Goal: Task Accomplishment & Management: Use online tool/utility

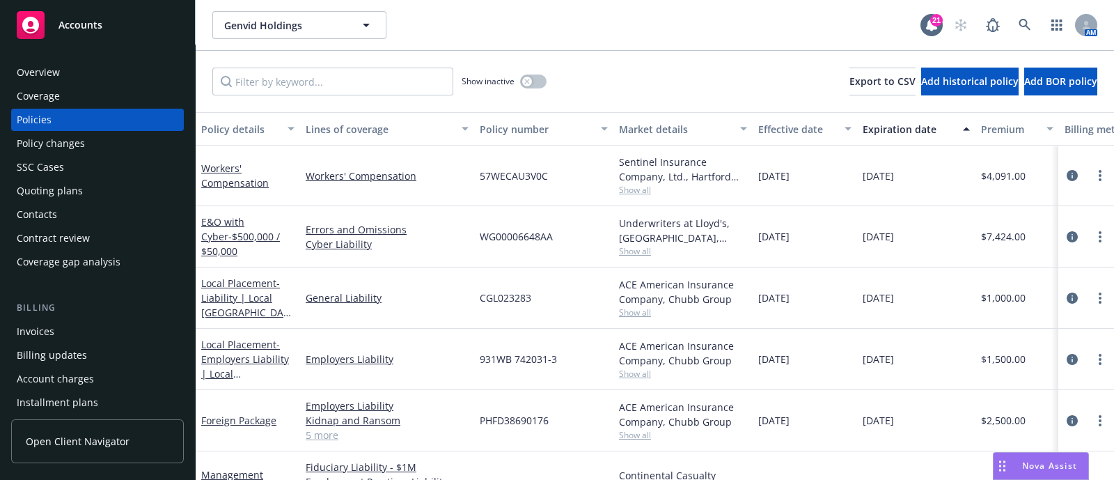
click at [90, 184] on div "Quoting plans" at bounding box center [97, 191] width 161 height 22
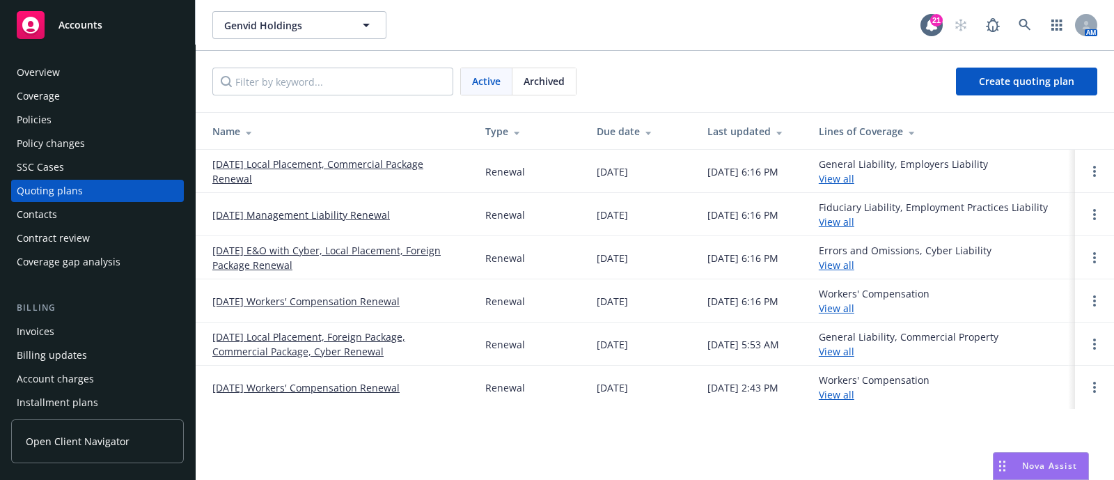
click at [263, 168] on link "[DATE] Local Placement, Commercial Package Renewal" at bounding box center [337, 171] width 251 height 29
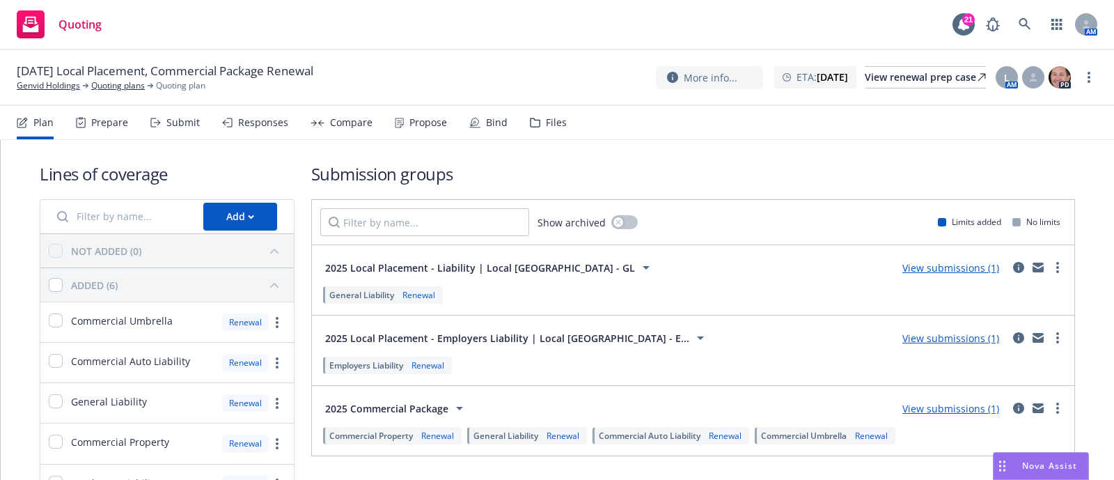
click at [532, 125] on icon at bounding box center [535, 123] width 10 height 10
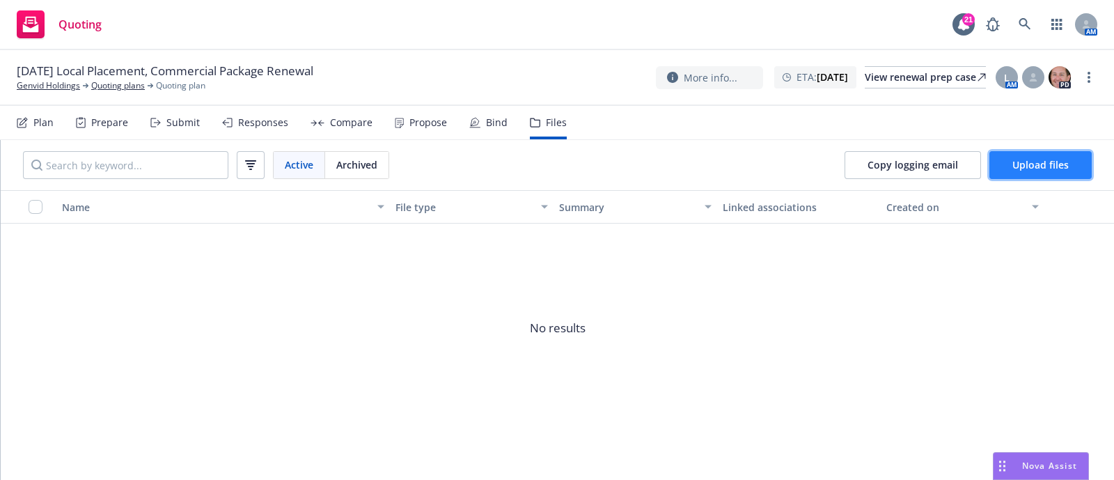
click at [1050, 166] on span "Upload files" at bounding box center [1040, 164] width 56 height 13
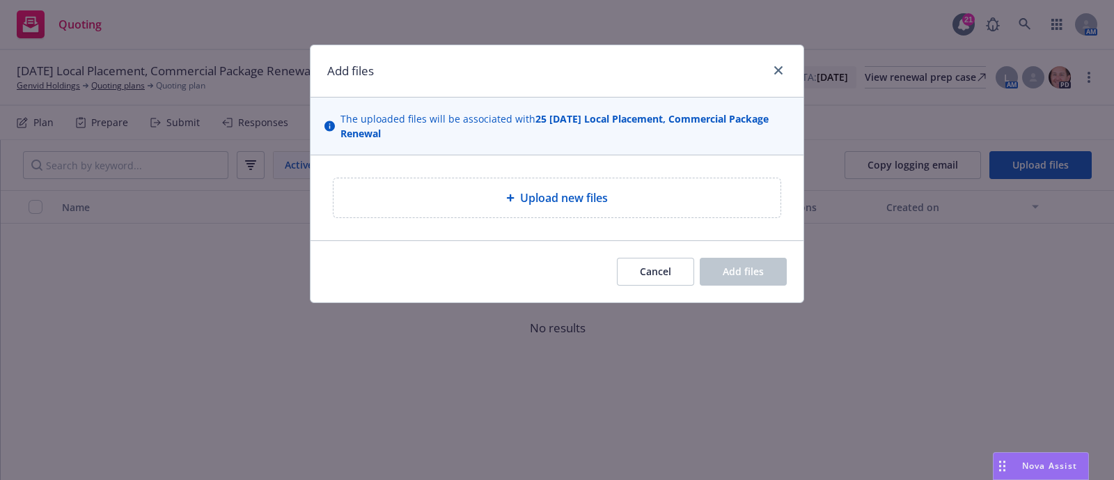
click at [603, 216] on div "Upload new files" at bounding box center [556, 197] width 447 height 39
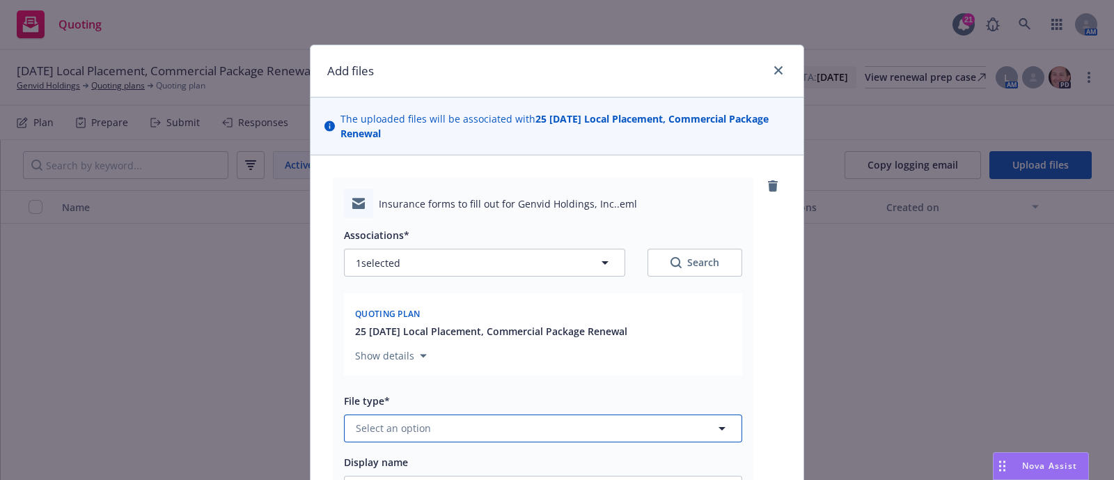
click at [385, 433] on span "Select an option" at bounding box center [393, 427] width 75 height 15
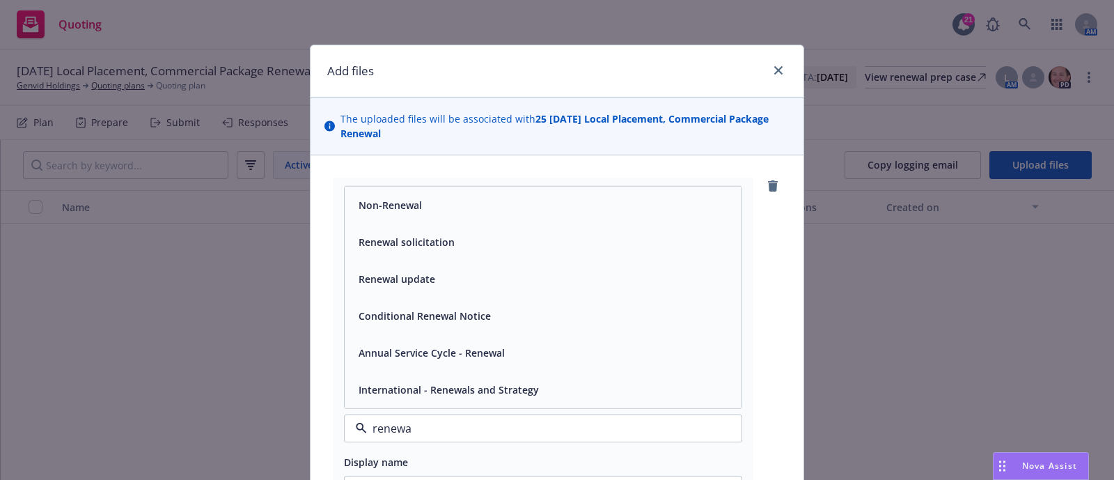
type input "renewal"
click at [387, 238] on span "Renewal solicitation" at bounding box center [406, 242] width 96 height 15
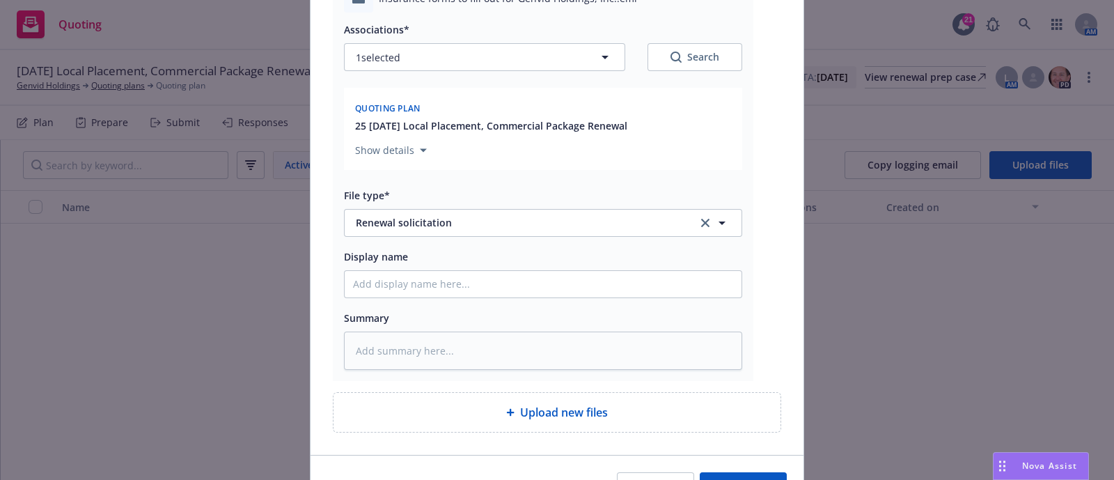
scroll to position [208, 0]
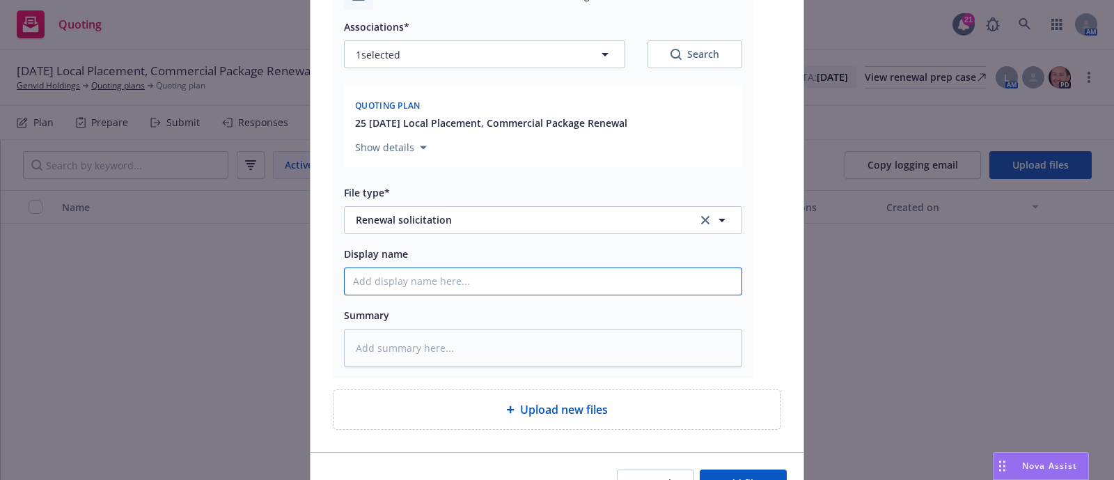
click at [410, 274] on input "Display name" at bounding box center [543, 281] width 397 height 26
paste input "[TERM] [POLICY TYPE] Renewal Solicit EM to INSD"
type textarea "x"
type input "[TERM] [POLICY TYPE] Renewal Solicit EM to INSD"
click at [440, 280] on input "[TERM] [POLICY TYPE] Renewal Solicit EM to INSD" at bounding box center [543, 281] width 397 height 26
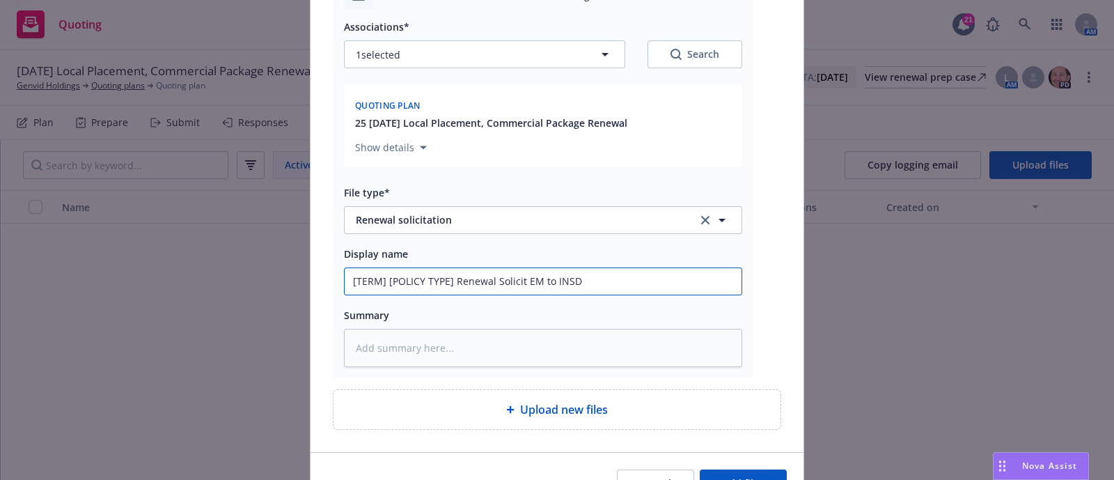
drag, startPoint x: 443, startPoint y: 285, endPoint x: 290, endPoint y: 285, distance: 153.1
click at [290, 285] on div "Add files The uploaded files will be associated with 25 [DATE] Local Placement,…" at bounding box center [557, 240] width 1114 height 480
type textarea "x"
type input "2 Renewal Solicit EM to INSD"
type textarea "x"
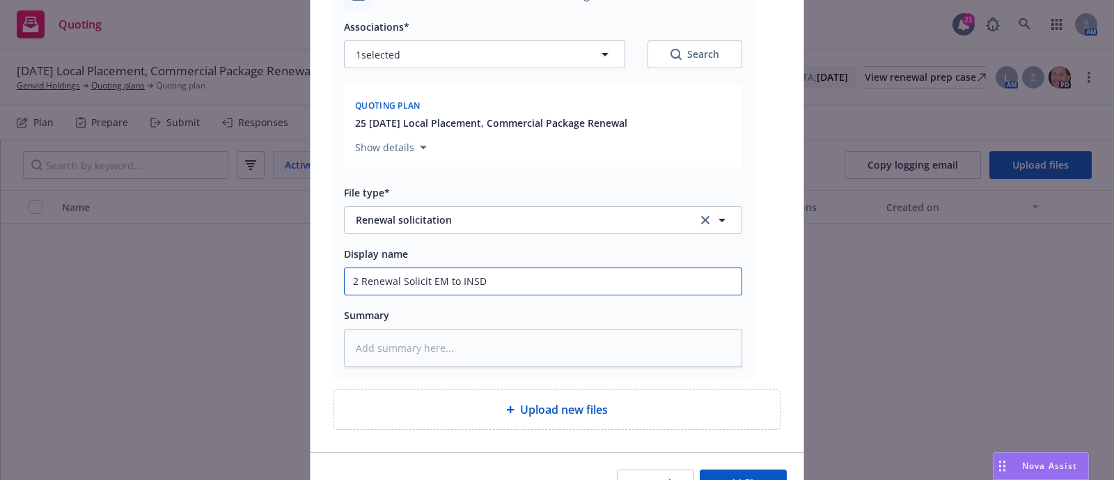
type input "20 Renewal Solicit EM to INSD"
type textarea "x"
type input "202 Renewal Solicit EM to INSD"
type textarea "x"
type input "2025 Renewal Solicit EM to INSD"
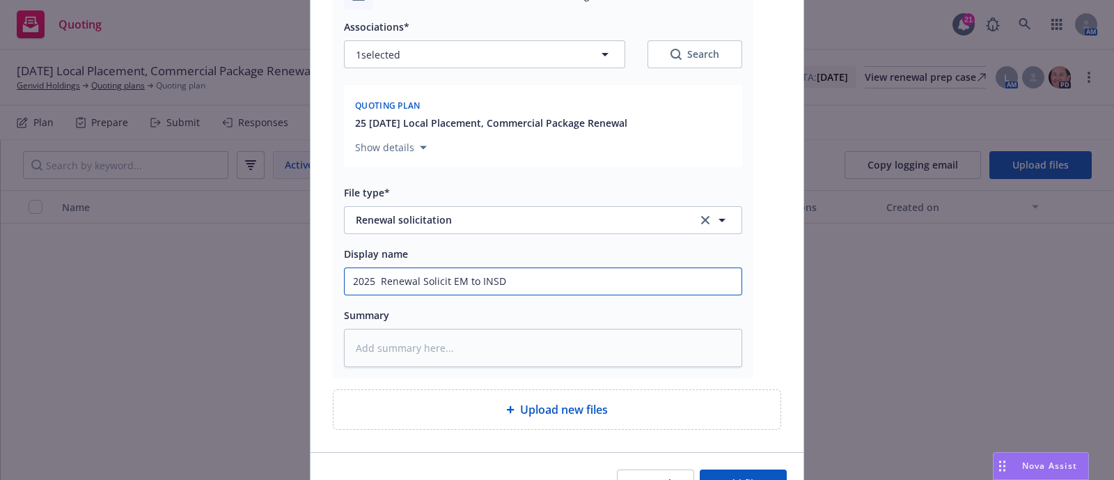
type textarea "x"
type input "2025 - [PERSON_NAME] EM to INSD"
type textarea "x"
type input "2025 - [PERSON_NAME] EM to INSD"
type textarea "x"
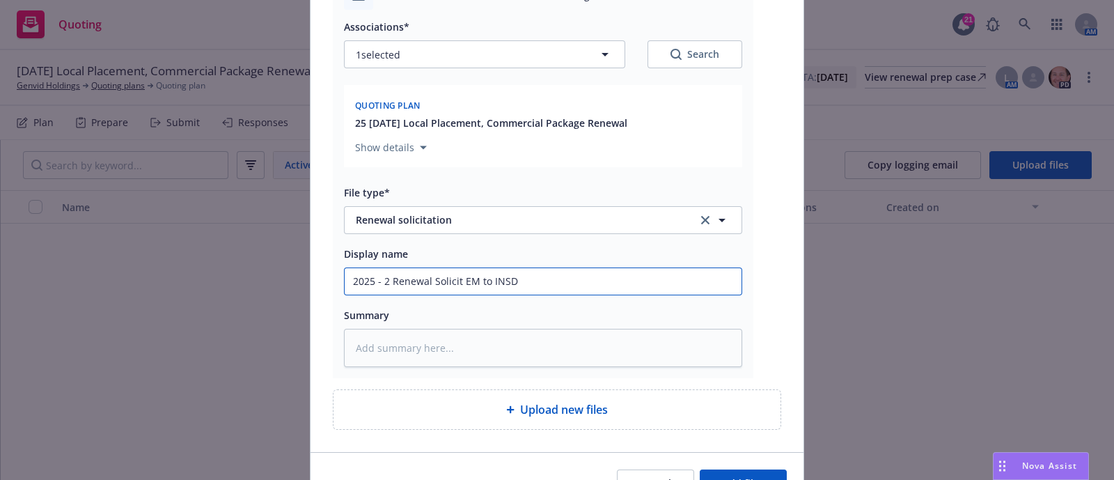
type input "2025 - 20 Renewal Solicit EM to INSD"
type textarea "x"
type input "2025 - 202 Renewal Solicit EM to INSD"
type textarea "x"
type input "[DATE] - [DATE] Renewal Solicit EM to INSD"
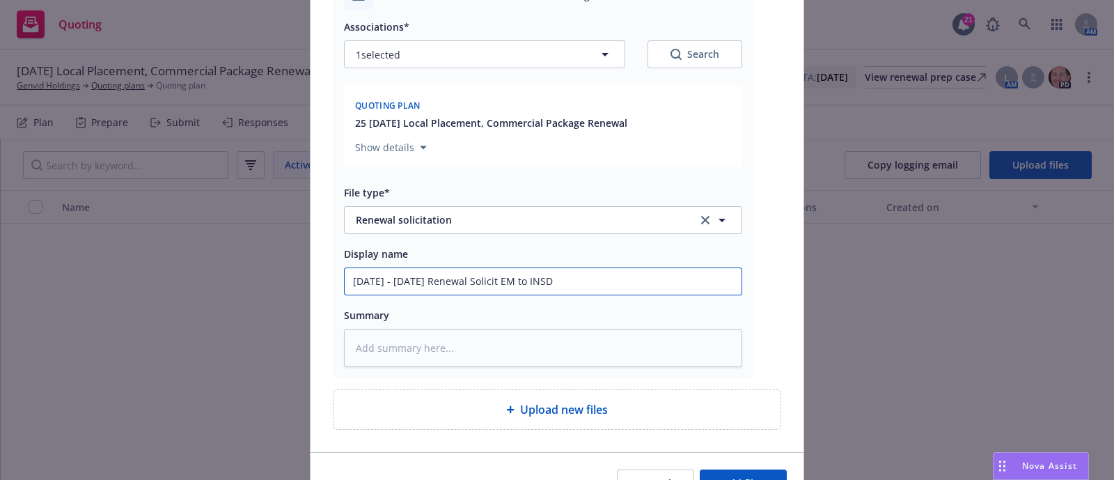
type textarea "x"
type input "[DATE] - [DATE] Renewal Solicit EM to INSD"
click at [403, 282] on input "[DATE] - [DATE] Renewal Solicit EM to INSD" at bounding box center [543, 281] width 397 height 26
type textarea "x"
type input "[DATE] - [DATE] W Renewal Solicit EM to INSD"
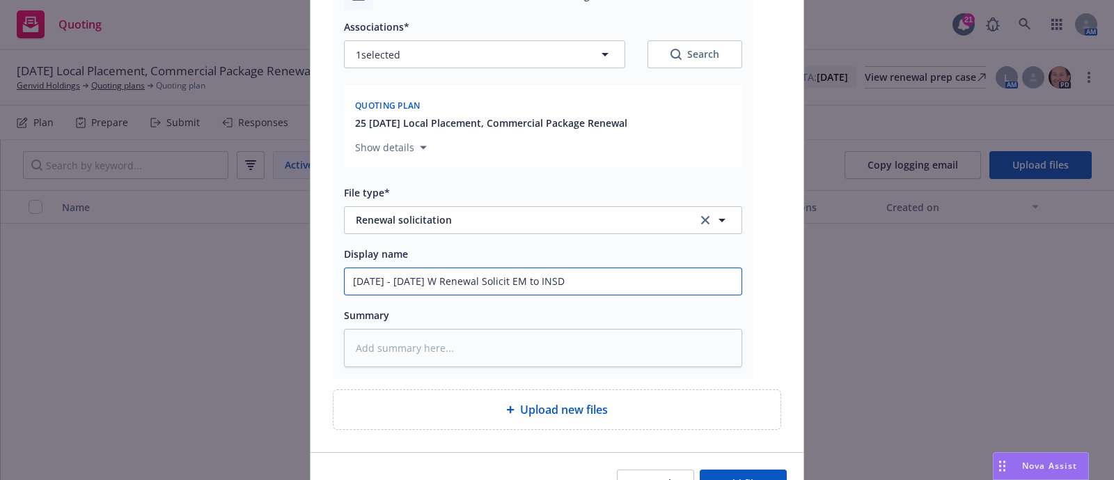
type textarea "x"
type input "[DATE] - [DATE] WC Renewal Solicit EM to INSD"
type textarea "x"
type input "[DATE] - [DATE] WC, Renewal Solicit EM to INSD"
type textarea "x"
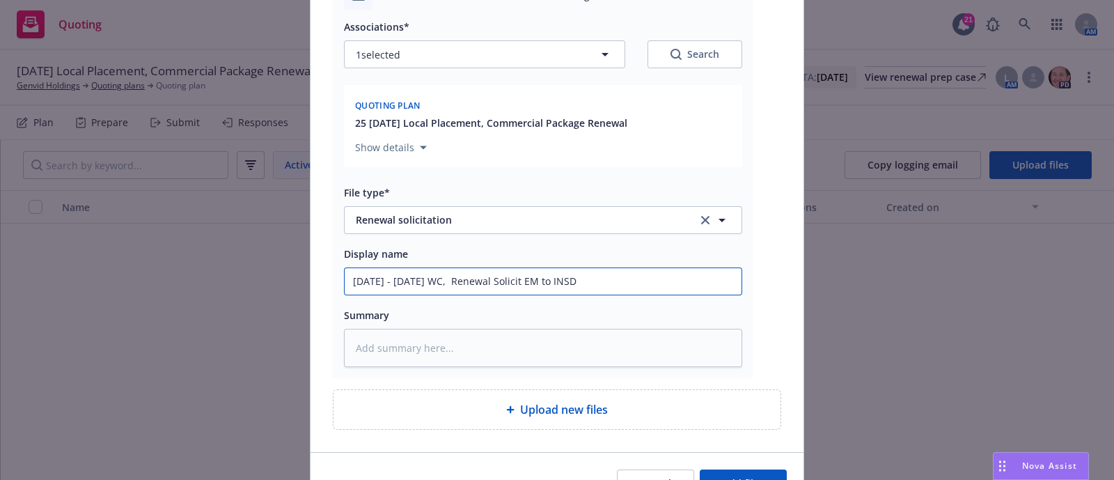
type input "[DATE] - [DATE] WC, P Renewal Solicit EM to INSD"
type textarea "x"
type input "[DATE] - [DATE] WC, Pk Renewal Solicit EM to INSD"
type textarea "x"
type input "[DATE] - [DATE] WC, Pkg Renewal Solicit EM to INSD"
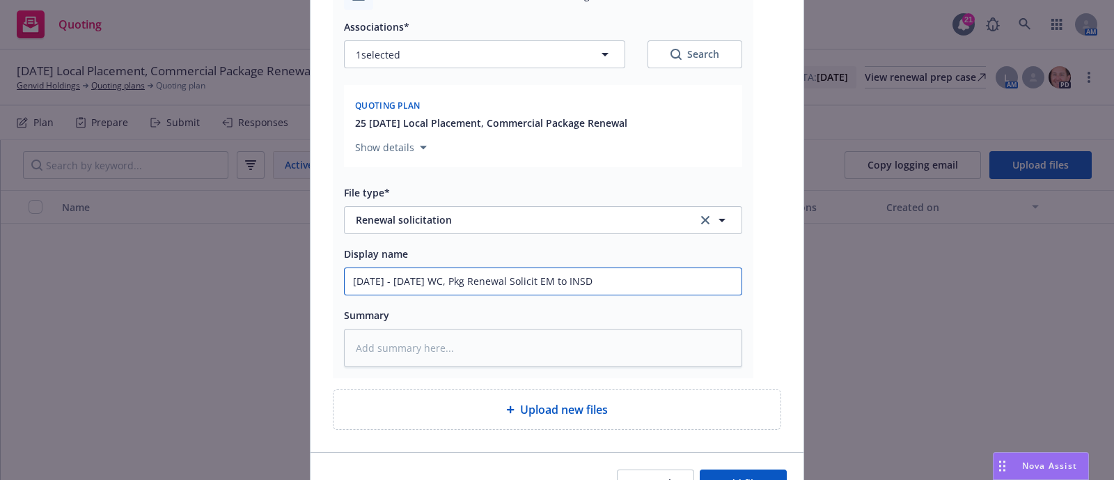
type textarea "x"
type input "[DATE] - [DATE] WC, Pkg, Renewal Solicit EM to INSD"
type textarea "x"
type input "[DATE] - [DATE] WC, Pkg, Fo Renewal Solicit EM to INSD"
type textarea "x"
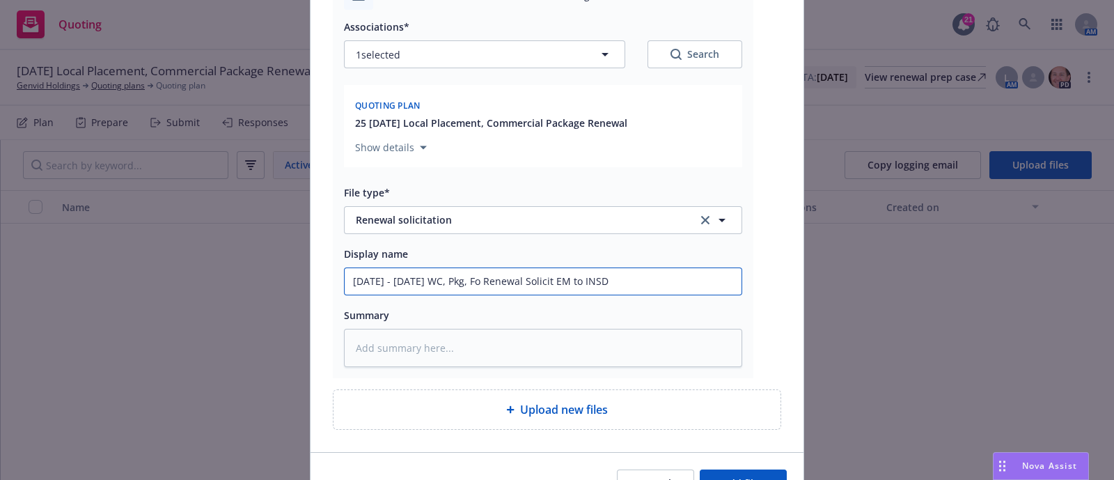
type input "[DATE] - [DATE] WC, Pkg, For Renewal Solicit EM to INSD"
type textarea "x"
type input "[DATE] - [DATE] WC, Pkg, Fore Renewal Solicit EM to INSD"
type textarea "x"
type input "[DATE] - [DATE] WC, Pkg, Forei Renewal Solicit EM to INSD"
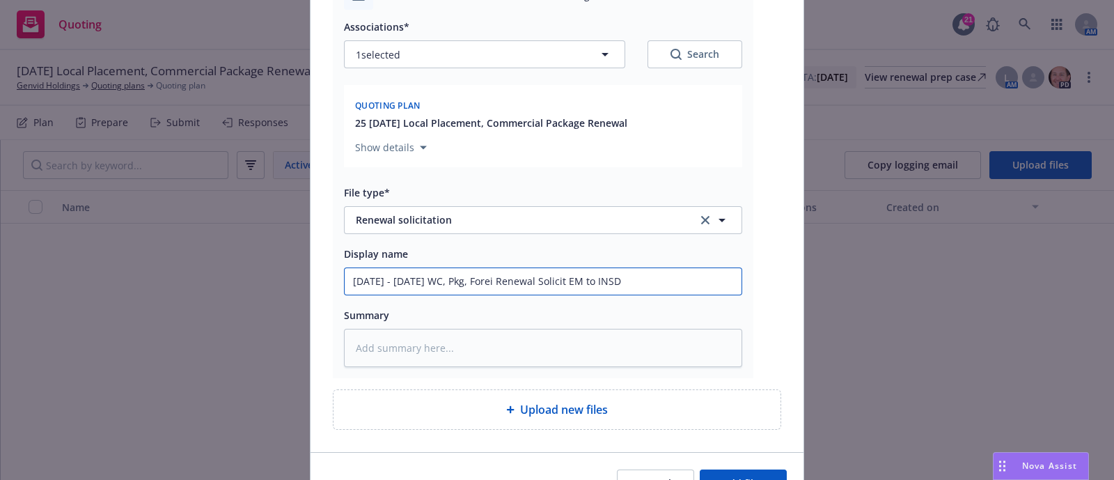
type textarea "x"
type input "[DATE] - [DATE] WC, Pkg, Foreign Renewal Solicit EM to INSD"
type textarea "x"
type input "[DATE] - [DATE] WC, Pkg, Foreign Renewal Solicit EM to INSD"
type textarea "x"
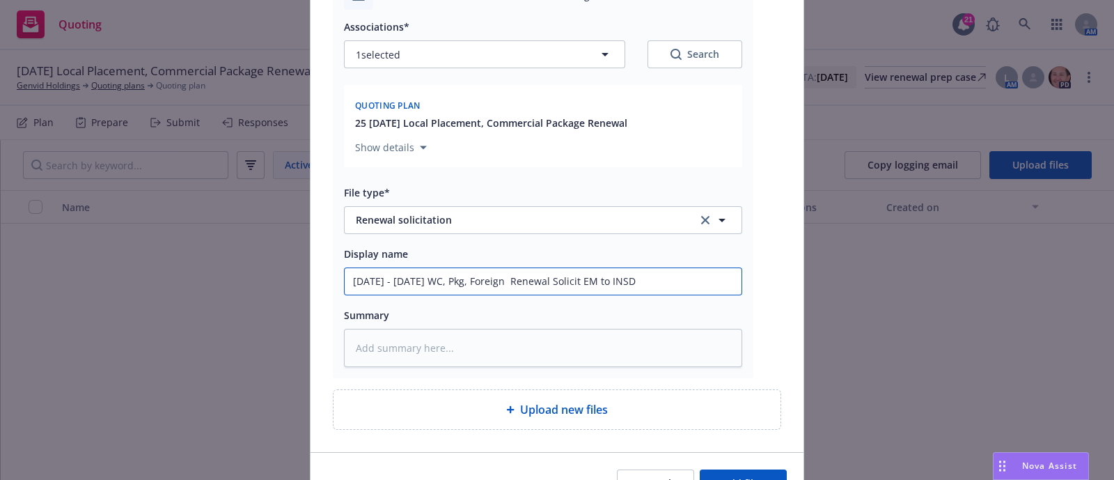
type input "[DATE] - [DATE] WC, Pkg, Foreign P Renewal Solicit EM to INSD"
type textarea "x"
type input "[DATE] - [DATE] WC, Pkg, Foreign Pk Renewal Solicit EM to INSD"
type textarea "x"
type input "[DATE] - [DATE] WC, Pkg, Foreign Pkg Renewal Solicit EM to INSD"
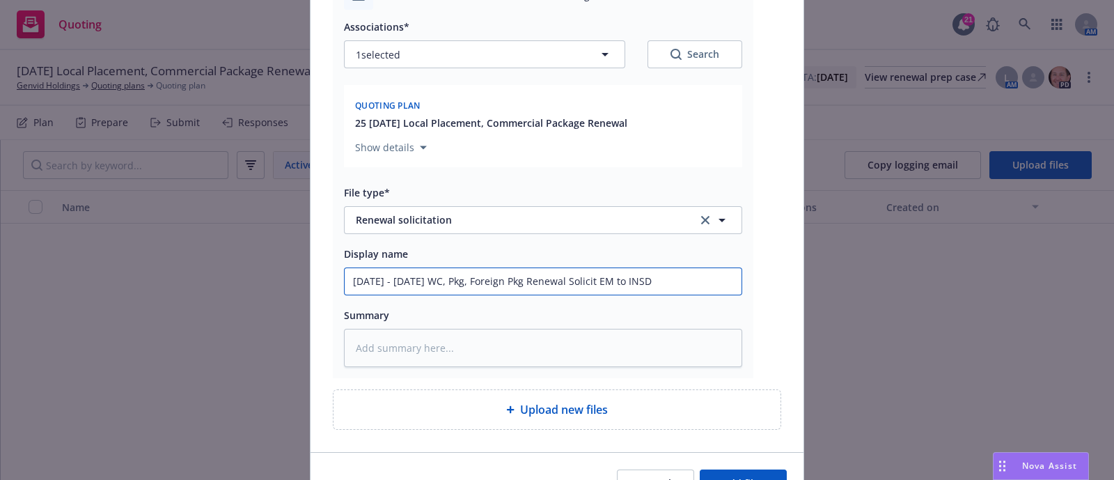
type textarea "x"
type input "[DATE] - [DATE] WC, Pkg, Foreign Pkg, Renewal Solicit EM to INSD"
type textarea "x"
type input "[DATE] - [DATE] WC, Pkg, Foreign Pkg, Renewal Solicit EM to INSD"
type textarea "x"
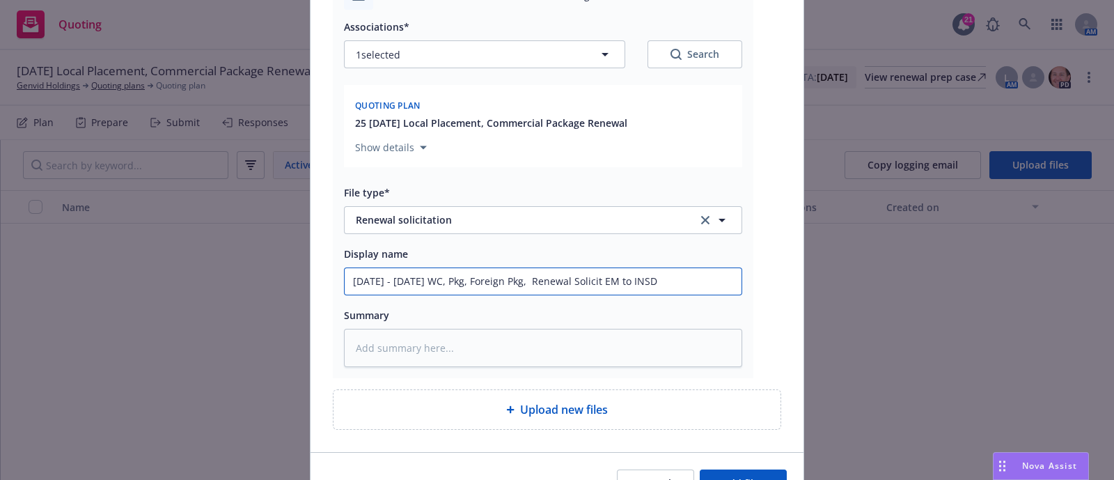
type input "[DATE] - [DATE] WC, Pkg, Foreign Pkg, L Renewal Solicit EM to INSD"
type textarea "x"
type input "[DATE] - [DATE] WC, Pkg, Foreign Pkg, Lo Renewal Solicit EM to INSD"
type textarea "x"
type input "[DATE] - [DATE] WC, Pkg, Foreign Pkg, Loc Renewal Solicit EM to INSD"
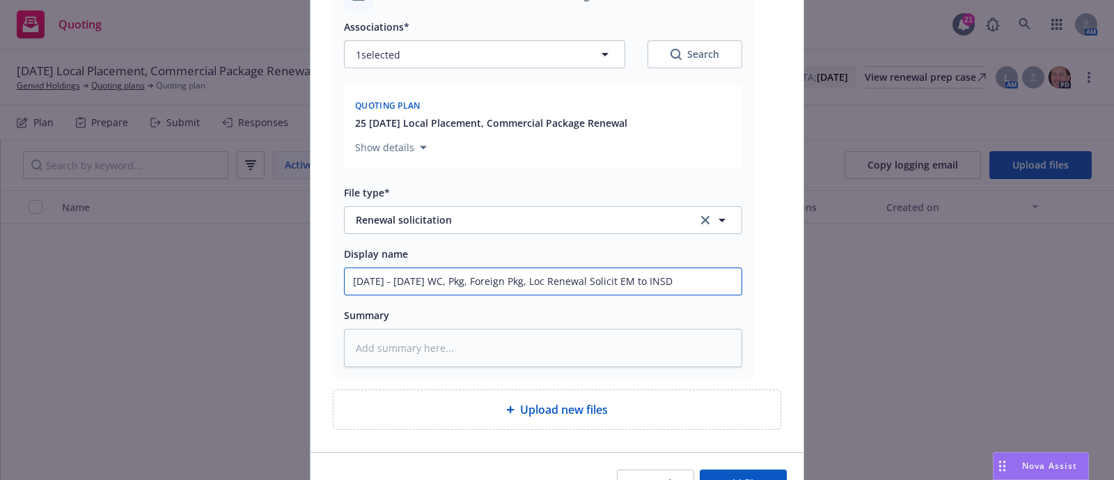
type textarea "x"
type input "[DATE] - [DATE] WC, Pkg, Foreign Pkg, Loca Renewal Solicit EM to INSD"
type textarea "x"
type input "[DATE] - [DATE] WC, Pkg, Foreign Pkg, Local Renewal Solicit EM to INSD"
type textarea "x"
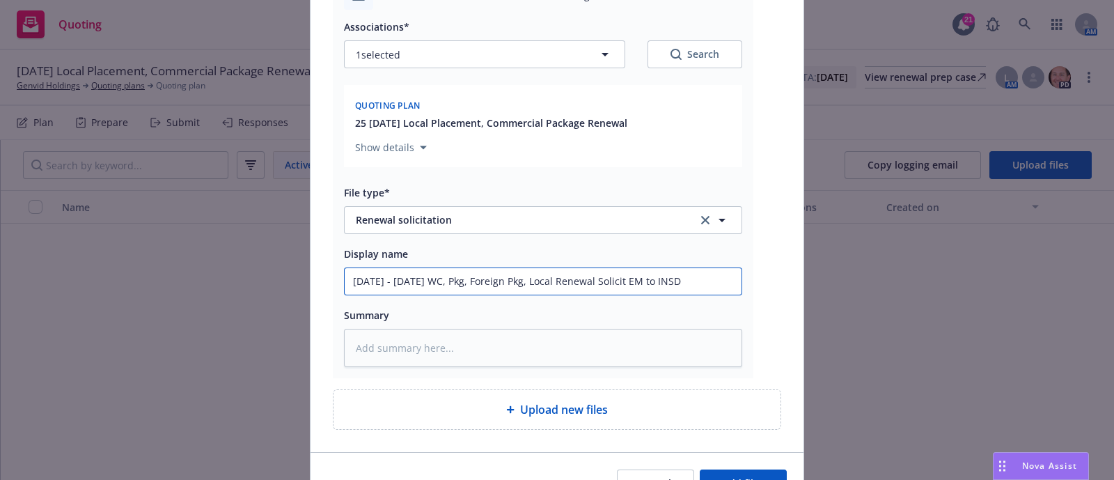
type input "[DATE] - [DATE] WC, Pkg, Foreign Pkg, Local, Renewal Solicit EM to INSD"
type textarea "x"
type input "[DATE] - [DATE] WC, Pkg, Foreign Pkg, Local, Renewal Solicit EM to INSD"
type textarea "x"
type input "[DATE] - [DATE] WC, Pkg, Foreign Pkg, Local, E Renewal Solicit EM to INSD"
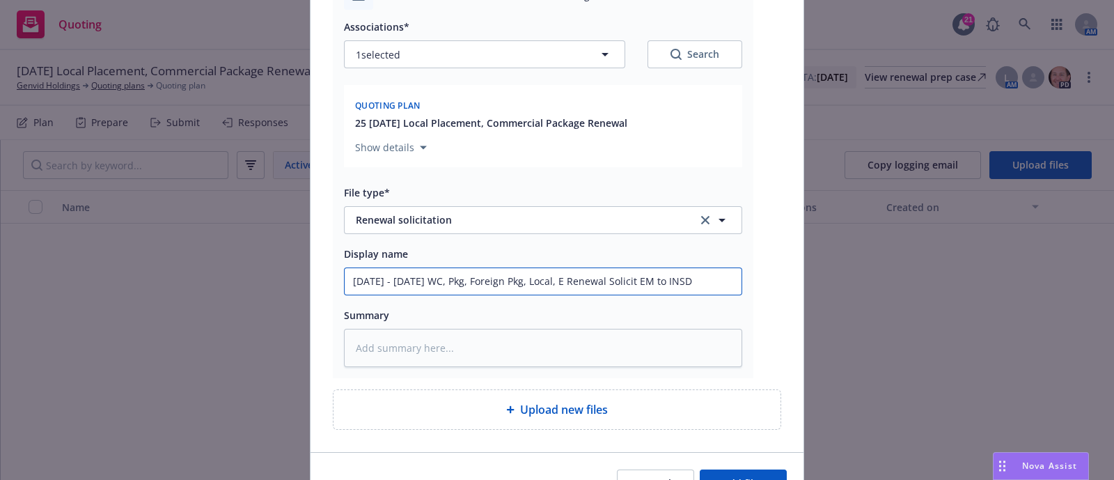
type textarea "x"
type input "[DATE] - [DATE] WC, Pkg, Foreign Pkg, Local, E& Renewal Solicit EM to INSD"
type textarea "x"
type input "[DATE] - [DATE] WC, Pkg, Foreign Pkg, Local, E&O Renewal Solicit EM to INSD"
type textarea "x"
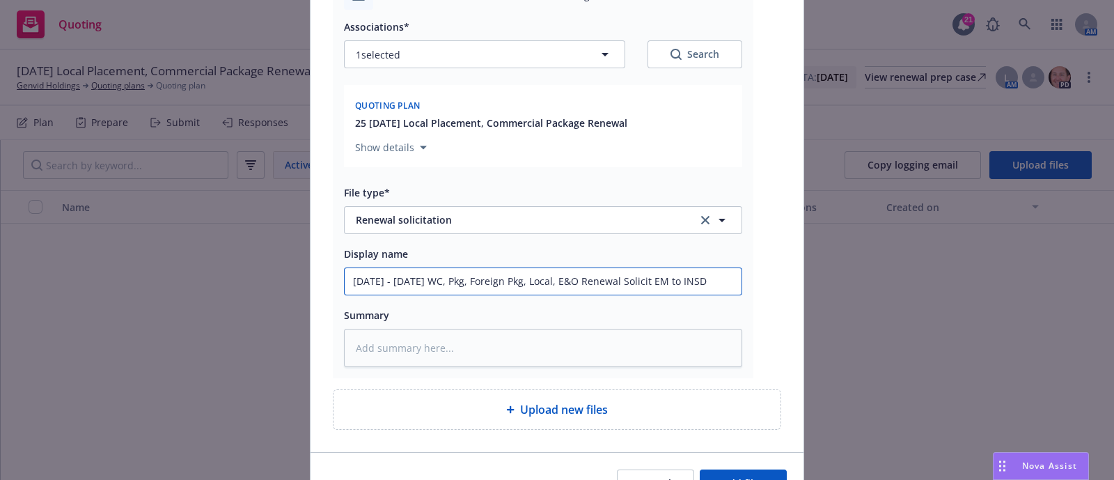
type input "[DATE] - [DATE] WC, Pkg, Foreign Pkg, Local, E&O/ Renewal Solicit EM to INSD"
type textarea "x"
type input "[DATE] - [DATE] WC, Pkg, Foreign Pkg, Local, E&O/C Renewal Solicit EM to INSD"
type textarea "x"
type input "[DATE] - [DATE] WC, Pkg, Foreign Pkg, Local, E&O/Cy Renewal Solicit EM to INSD"
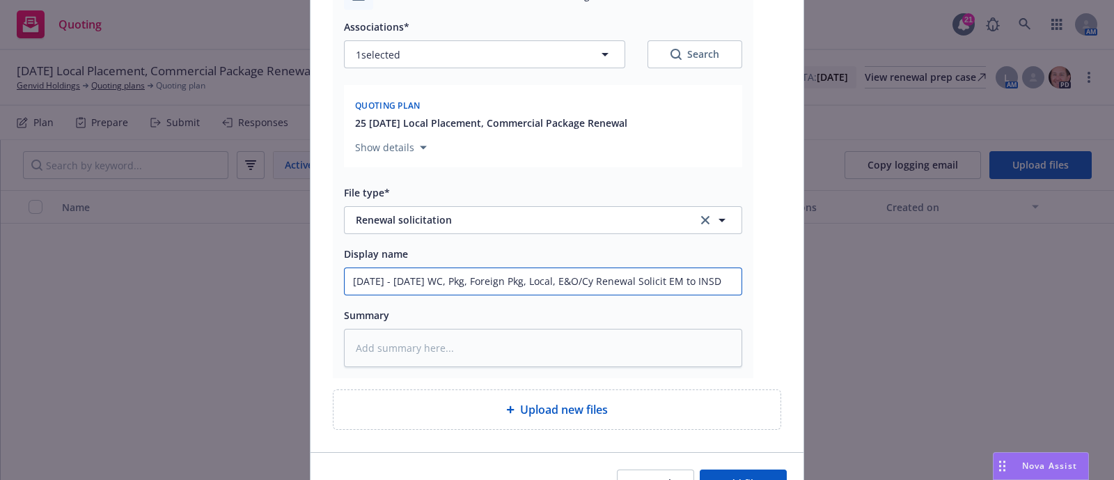
type textarea "x"
type input "[DATE] - [DATE] WC, Pkg, Foreign Pkg, Local, E&O/Cyn Renewal Solicit EM to INSD"
type textarea "x"
type input "[DATE] - [DATE] WC, Pkg, Foreign Pkg, Local, E&O/Cyner Renewal Solicit EM to IN…"
type textarea "x"
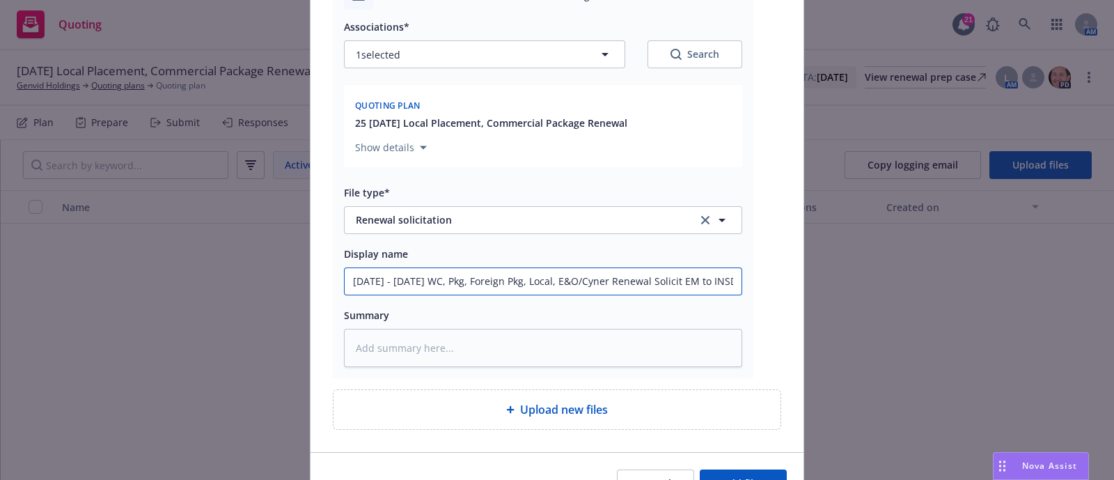
type input "[DATE] - [DATE] WC, Pkg, Foreign Pkg, Local, E&O/Cyne Renewal Solicit EM to INSD"
type textarea "x"
type input "[DATE] - [DATE] WC, Pkg, Foreign Pkg, Local, E&O/Cyn Renewal Solicit EM to INSD"
type textarea "x"
type input "[DATE] - [DATE] WC, Pkg, Foreign Pkg, Local, E&O/Cy Renewal Solicit EM to INSD"
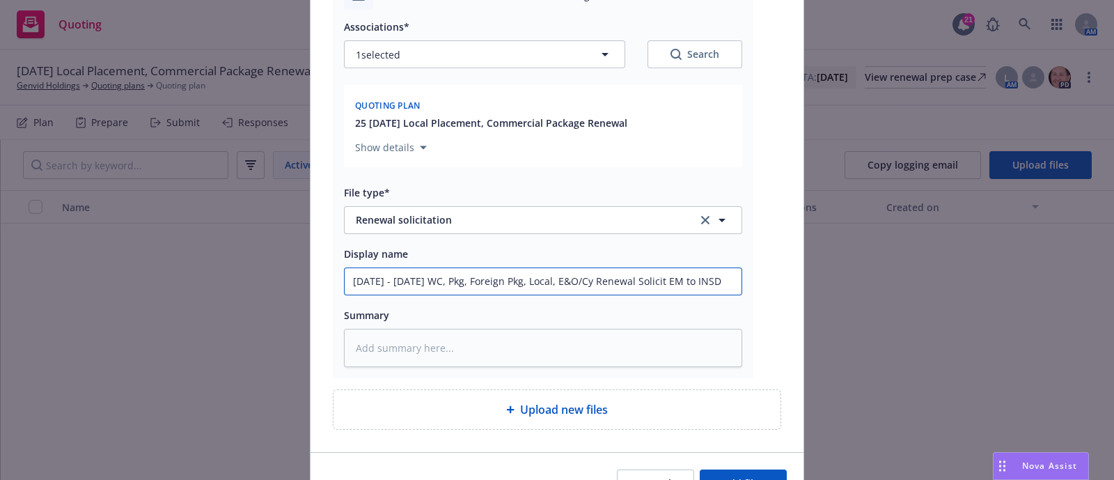
type textarea "x"
type input "[DATE] - [DATE] WC, Pkg, Foreign Pkg, Local, E&O/Cyb Renewal Solicit EM to INSD"
type textarea "x"
type input "[DATE] - [DATE] WC, Pkg, Foreign Pkg, Local, E&O/Cybe Renewal Solicit EM to INSD"
type textarea "x"
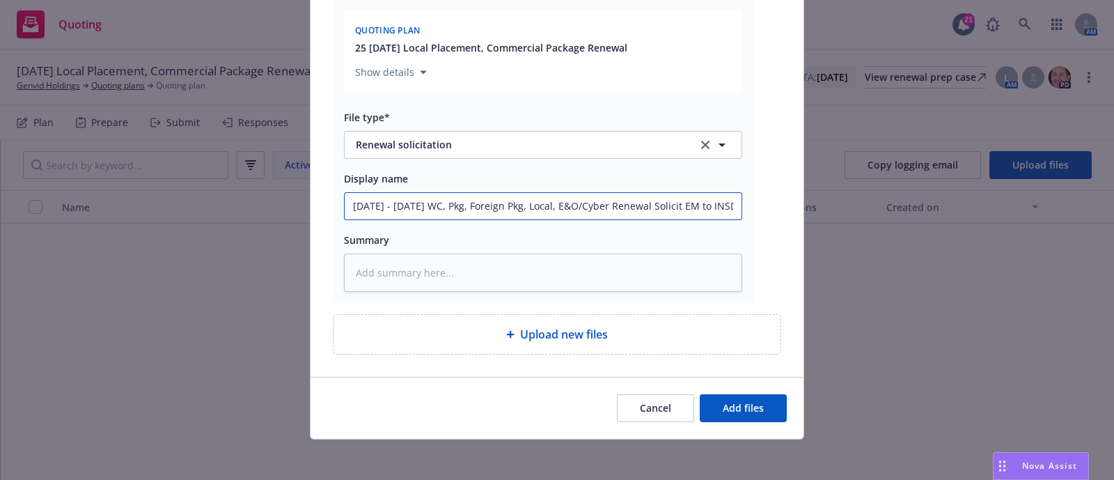
scroll to position [285, 0]
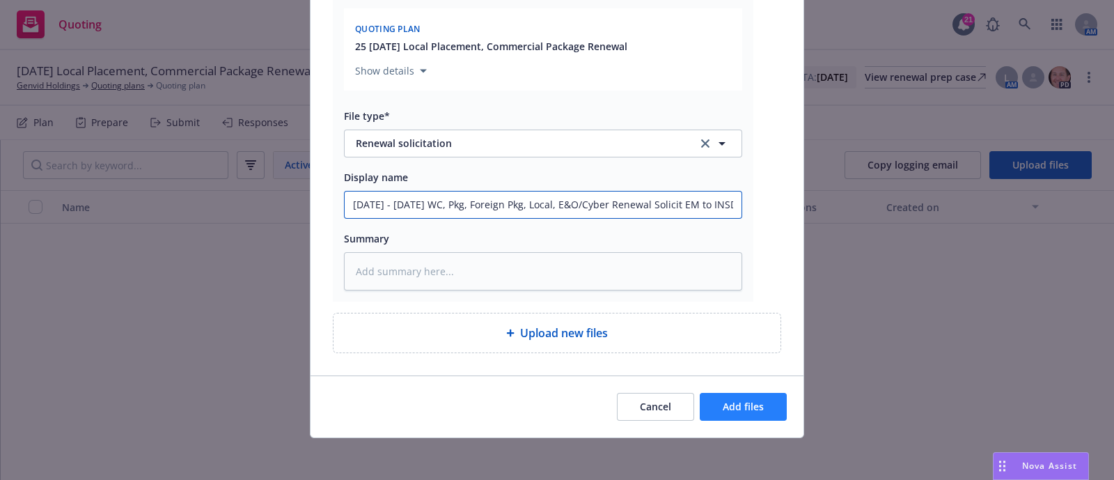
type input "[DATE] - [DATE] WC, Pkg, Foreign Pkg, Local, E&O/Cyber Renewal Solicit EM to IN…"
click at [727, 400] on span "Add files" at bounding box center [743, 406] width 41 height 13
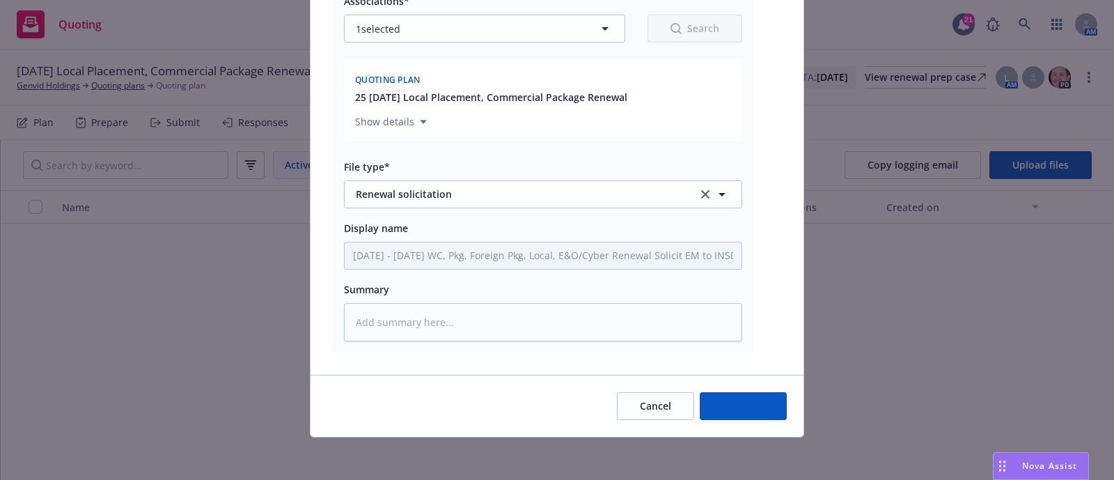
type textarea "x"
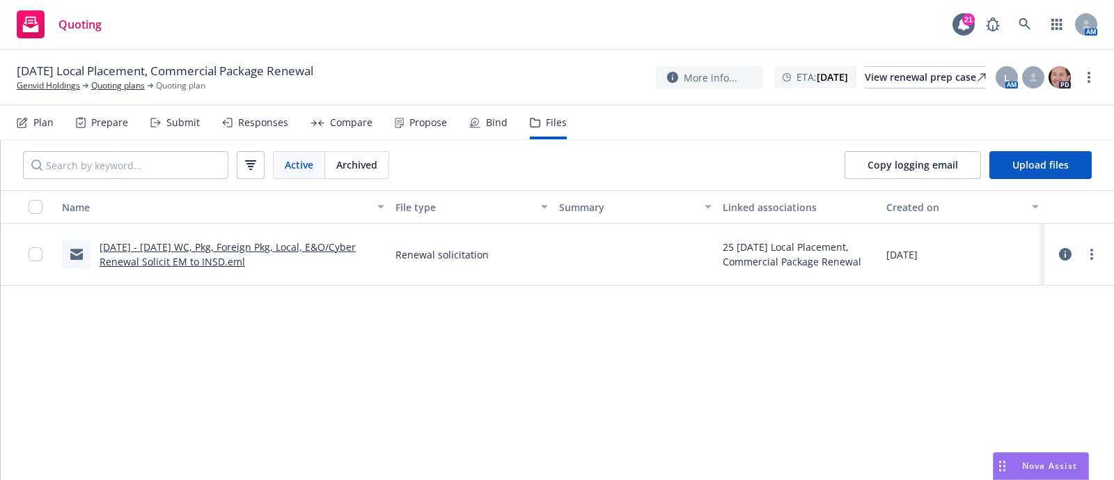
click at [177, 125] on div "Submit" at bounding box center [182, 122] width 33 height 11
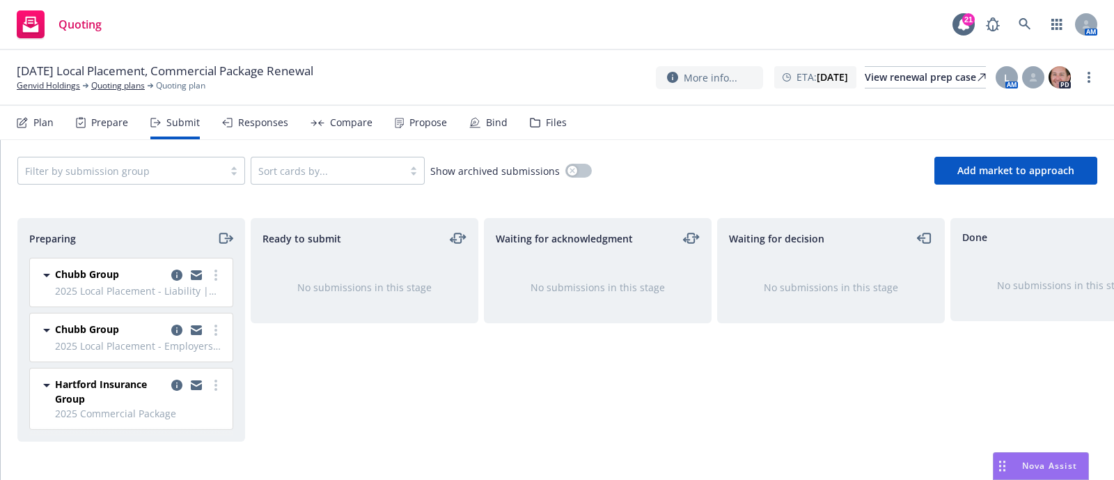
scroll to position [3, 0]
drag, startPoint x: 54, startPoint y: 83, endPoint x: 49, endPoint y: 78, distance: 7.4
click at [49, 88] on link "Genvid Holdings" at bounding box center [48, 85] width 63 height 13
